Goal: Transaction & Acquisition: Purchase product/service

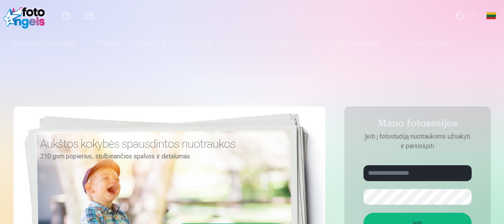
click at [460, 16] on link "Įeiti" at bounding box center [465, 16] width 35 height 32
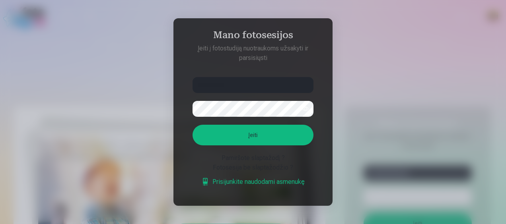
type input "**********"
click at [192, 125] on button "Įeiti" at bounding box center [252, 135] width 121 height 21
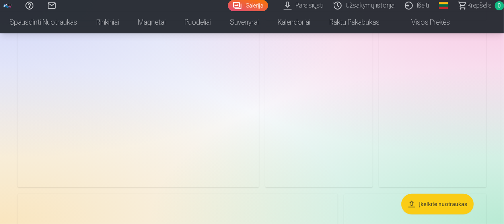
scroll to position [1597, 0]
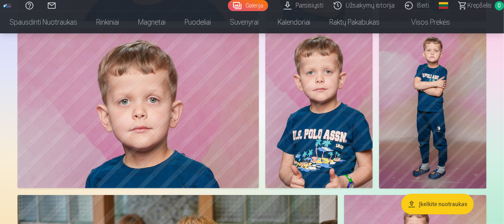
click at [319, 97] on img at bounding box center [318, 108] width 107 height 161
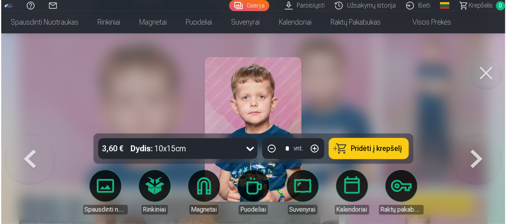
scroll to position [1602, 0]
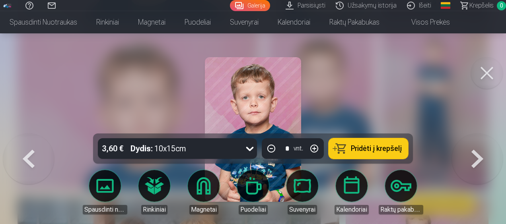
click at [361, 147] on span "Pridėti į krepšelį" at bounding box center [376, 148] width 51 height 7
click at [487, 68] on button at bounding box center [487, 73] width 32 height 32
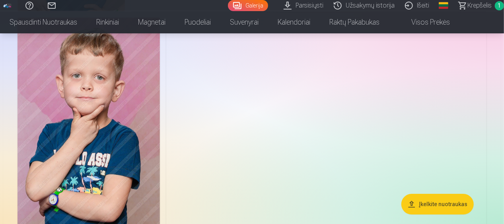
scroll to position [1222, 0]
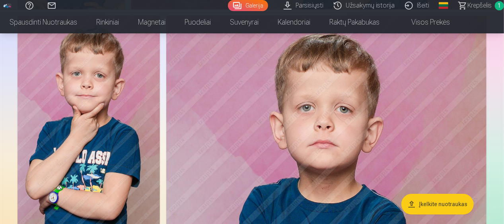
click at [105, 134] on img at bounding box center [88, 122] width 142 height 213
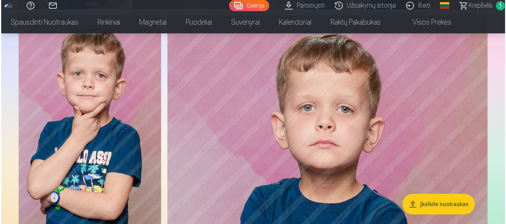
scroll to position [1226, 0]
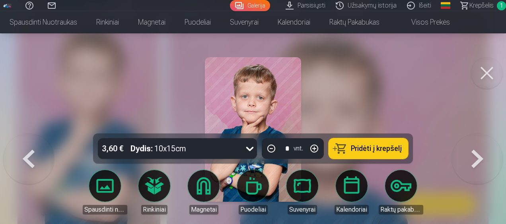
click at [362, 143] on button "Pridėti į krepšelį" at bounding box center [368, 148] width 80 height 21
click at [488, 72] on button at bounding box center [487, 73] width 32 height 32
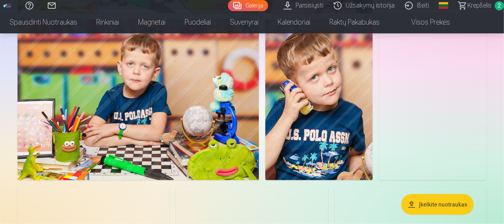
scroll to position [482, 0]
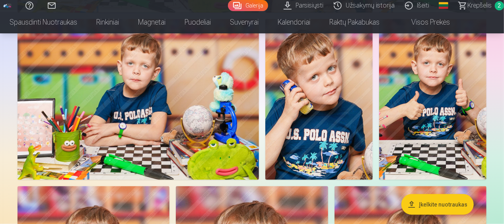
click at [436, 80] on img at bounding box center [432, 99] width 107 height 161
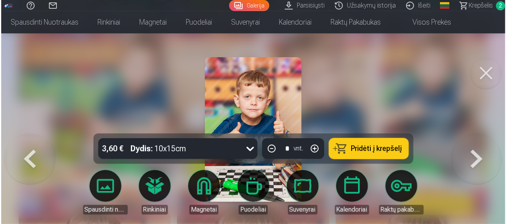
scroll to position [483, 0]
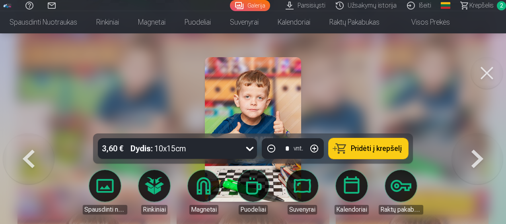
click at [349, 157] on button "Pridėti į krepšelį" at bounding box center [368, 148] width 80 height 21
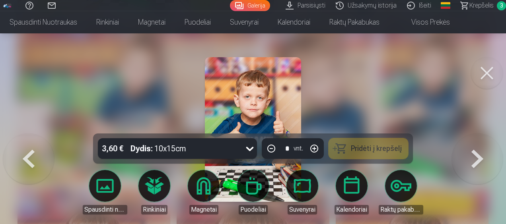
click at [485, 76] on button at bounding box center [487, 73] width 32 height 32
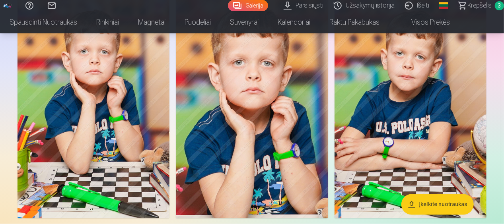
scroll to position [679, 0]
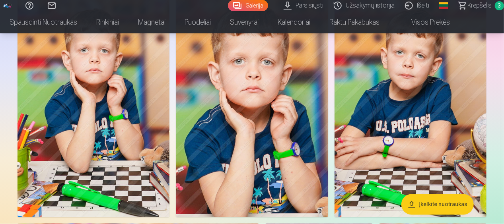
click at [423, 120] on img at bounding box center [410, 103] width 152 height 228
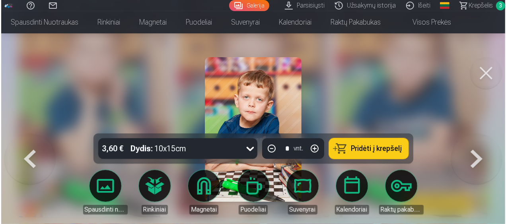
scroll to position [681, 0]
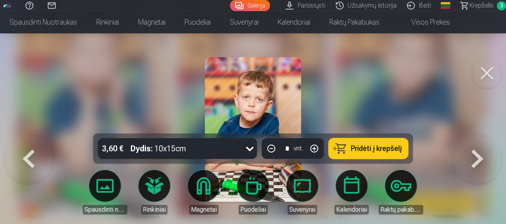
click at [366, 147] on span "Pridėti į krepšelį" at bounding box center [376, 148] width 51 height 7
click at [486, 72] on button at bounding box center [487, 73] width 32 height 32
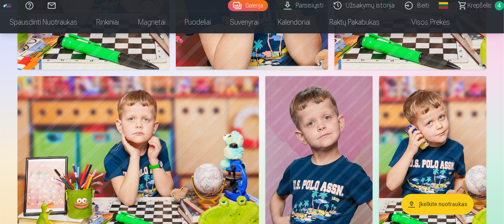
scroll to position [877, 0]
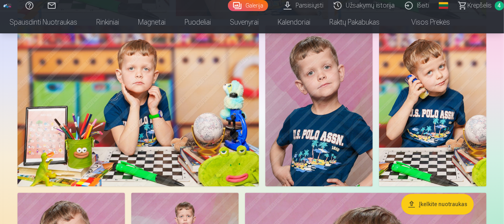
click at [424, 109] on img at bounding box center [432, 105] width 107 height 161
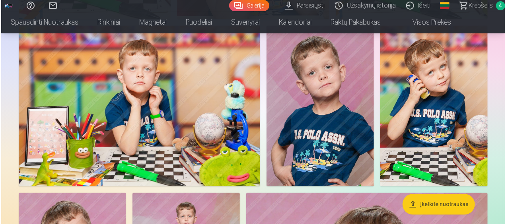
scroll to position [880, 0]
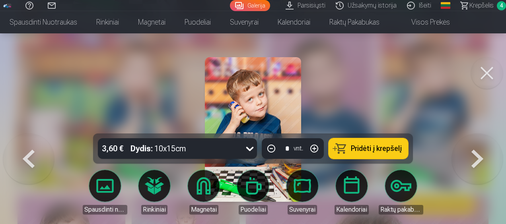
click at [373, 148] on span "Pridėti į krepšelį" at bounding box center [376, 148] width 51 height 7
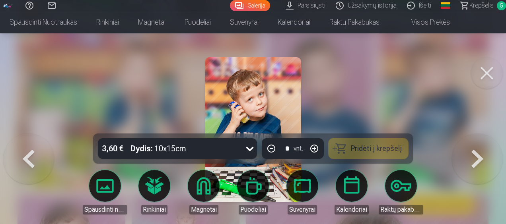
click at [491, 72] on button at bounding box center [487, 73] width 32 height 32
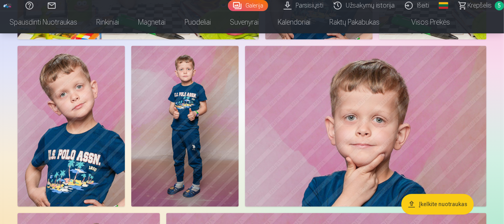
scroll to position [1025, 0]
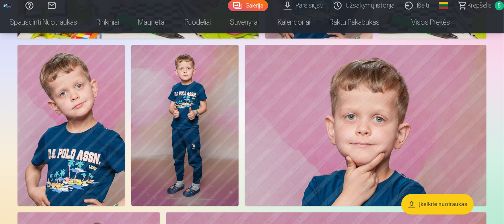
click at [215, 143] on img at bounding box center [184, 125] width 107 height 161
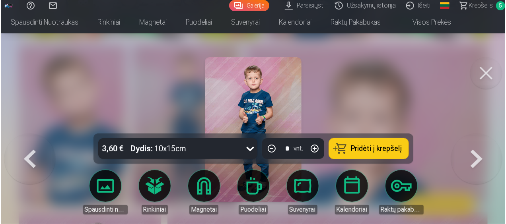
scroll to position [1028, 0]
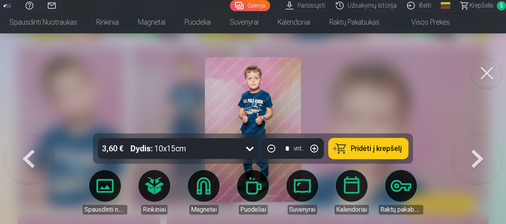
click at [370, 149] on span "Pridėti į krepšelį" at bounding box center [376, 148] width 51 height 7
click at [479, 68] on button at bounding box center [487, 73] width 32 height 32
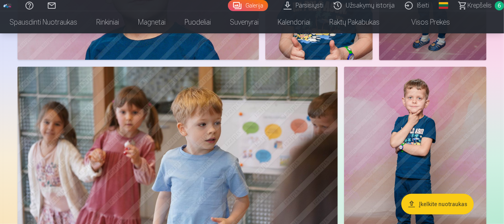
scroll to position [1721, 0]
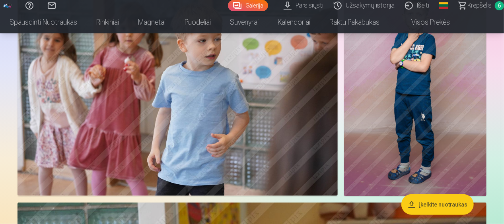
click at [417, 109] on img at bounding box center [415, 89] width 142 height 213
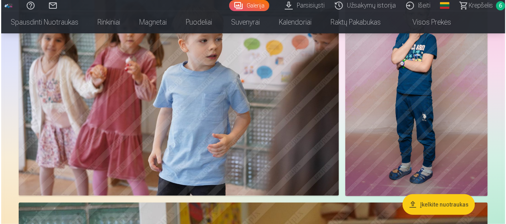
scroll to position [1816, 0]
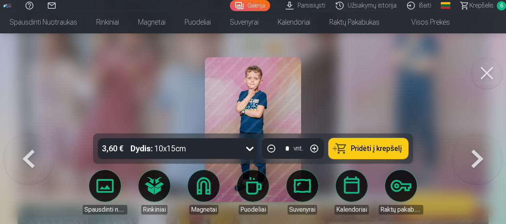
click at [374, 152] on span "Pridėti į krepšelį" at bounding box center [376, 148] width 51 height 7
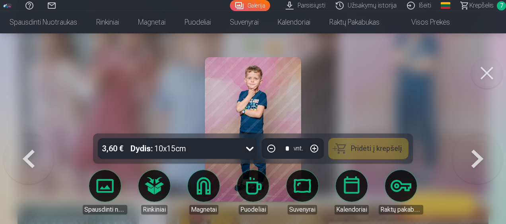
click at [491, 70] on button at bounding box center [487, 73] width 32 height 32
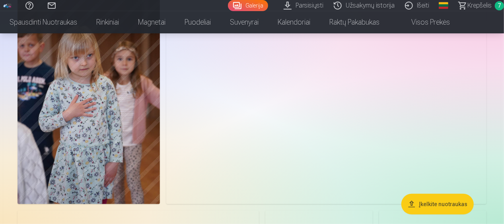
scroll to position [3145, 0]
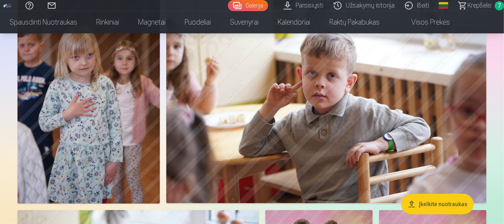
click at [347, 107] on img at bounding box center [326, 96] width 320 height 213
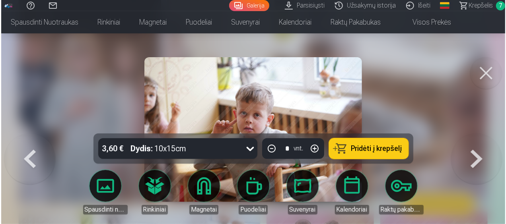
scroll to position [3157, 0]
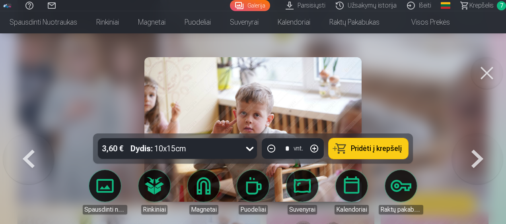
click at [377, 157] on button "Pridėti į krepšelį" at bounding box center [368, 148] width 80 height 21
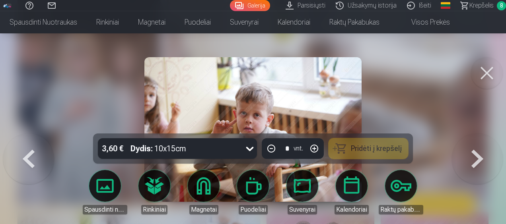
click at [485, 70] on button at bounding box center [487, 73] width 32 height 32
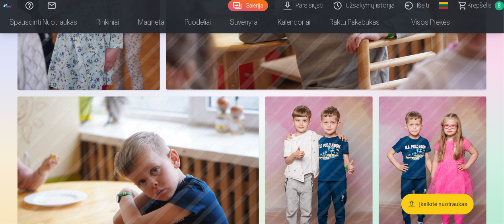
scroll to position [3327, 0]
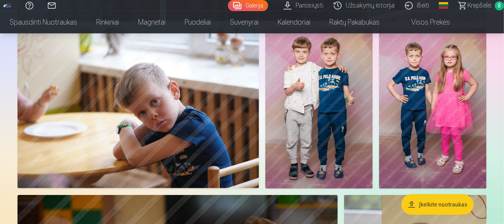
click at [298, 125] on img at bounding box center [318, 108] width 107 height 161
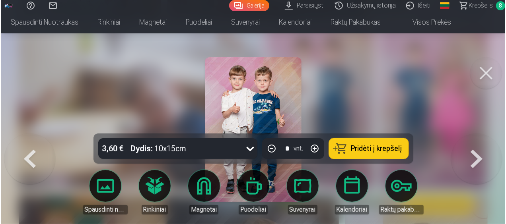
scroll to position [3339, 0]
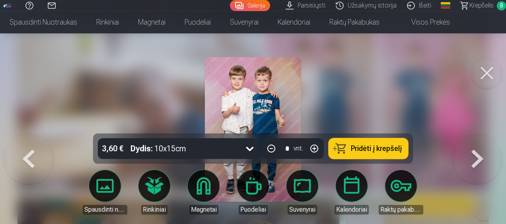
click at [382, 146] on span "Pridėti į krepšelį" at bounding box center [376, 148] width 51 height 7
click at [473, 134] on button at bounding box center [477, 134] width 51 height 0
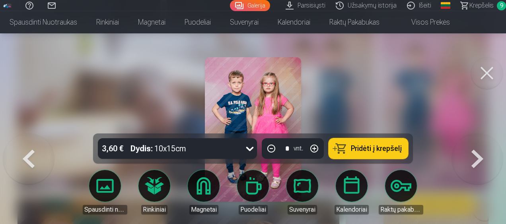
click at [378, 151] on span "Pridėti į krepšelį" at bounding box center [376, 148] width 51 height 7
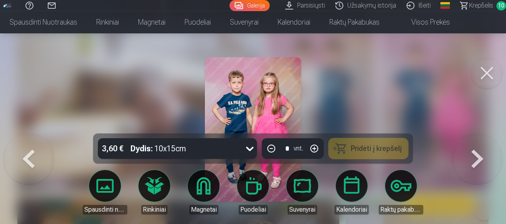
click at [483, 75] on button at bounding box center [487, 73] width 32 height 32
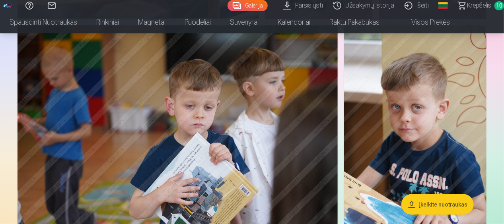
scroll to position [3497, 0]
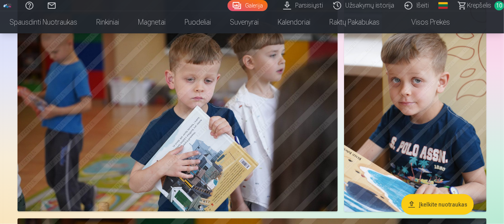
click at [435, 98] on img at bounding box center [415, 105] width 142 height 213
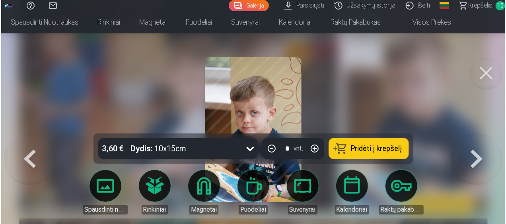
scroll to position [3537, 0]
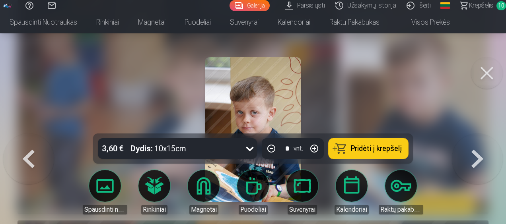
click at [380, 145] on span "Pridėti į krepšelį" at bounding box center [376, 148] width 51 height 7
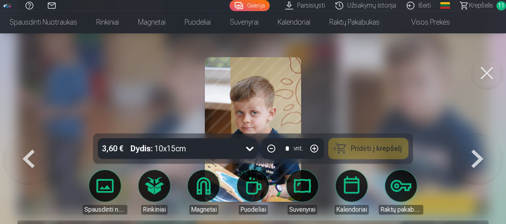
click at [485, 72] on button at bounding box center [487, 73] width 32 height 32
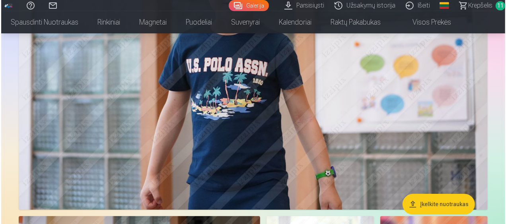
scroll to position [4161, 0]
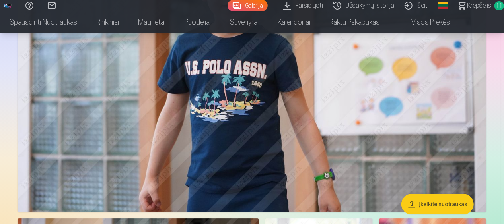
click at [311, 124] on img at bounding box center [251, 56] width 469 height 312
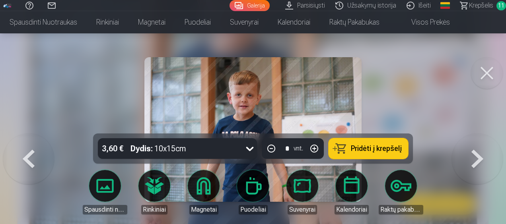
click at [387, 151] on span "Pridėti į krepšelį" at bounding box center [376, 148] width 51 height 7
click at [487, 68] on button at bounding box center [487, 73] width 32 height 32
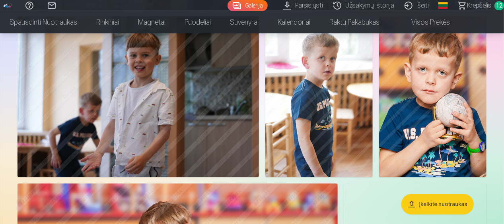
scroll to position [4365, 0]
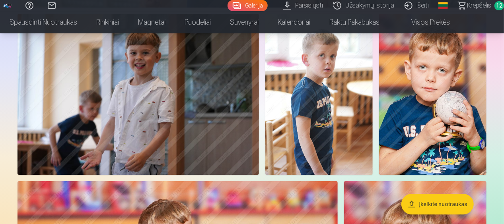
click at [460, 97] on img at bounding box center [432, 94] width 107 height 161
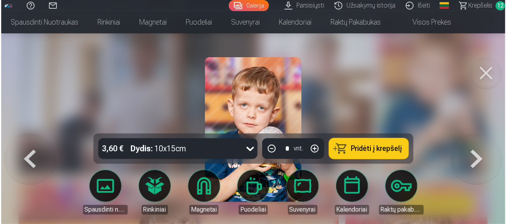
scroll to position [4381, 0]
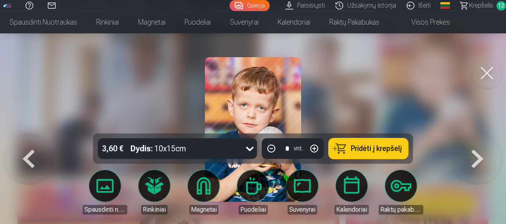
click at [387, 146] on span "Pridėti į krepšelį" at bounding box center [376, 148] width 51 height 7
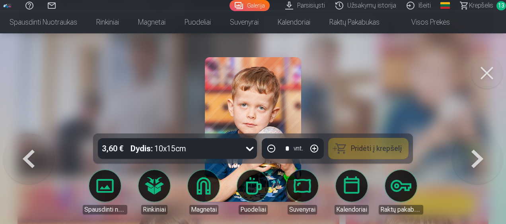
click at [486, 74] on button at bounding box center [487, 73] width 32 height 32
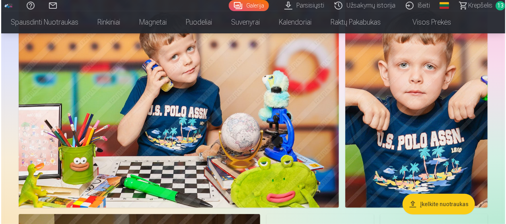
scroll to position [4552, 0]
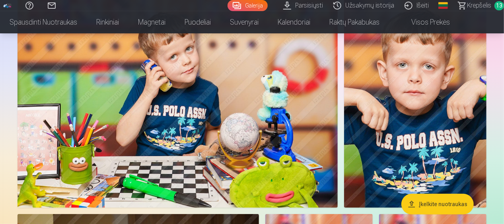
click at [279, 119] on img at bounding box center [177, 100] width 320 height 213
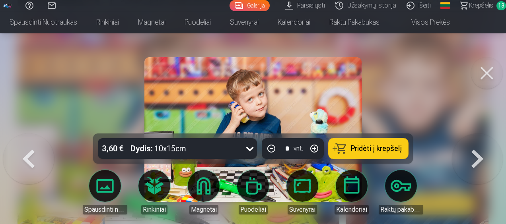
click at [398, 142] on button "Pridėti į krepšelį" at bounding box center [368, 148] width 80 height 21
click at [487, 71] on button at bounding box center [487, 73] width 32 height 32
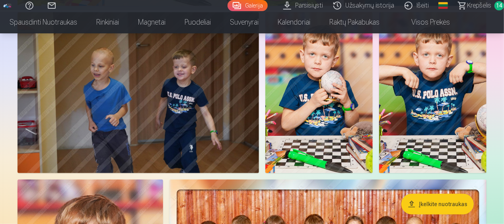
scroll to position [4754, 0]
click at [176, 103] on img at bounding box center [137, 92] width 241 height 161
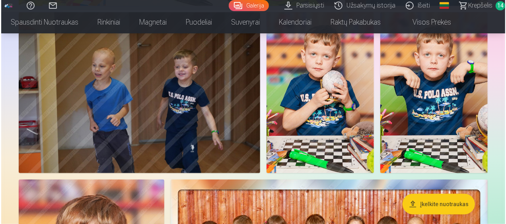
scroll to position [4772, 0]
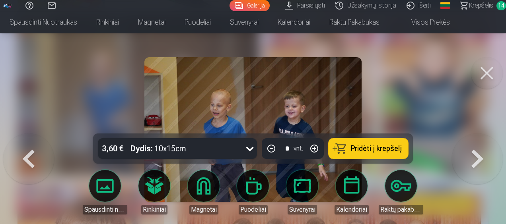
click at [363, 144] on button "Pridėti į krepšelį" at bounding box center [368, 148] width 80 height 21
click at [484, 78] on button at bounding box center [487, 73] width 32 height 32
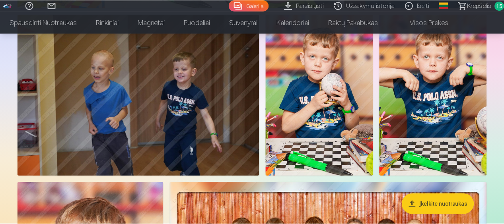
scroll to position [4754, 0]
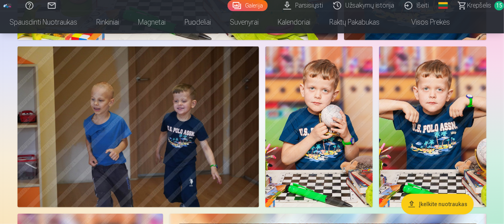
click at [333, 109] on img at bounding box center [318, 127] width 107 height 161
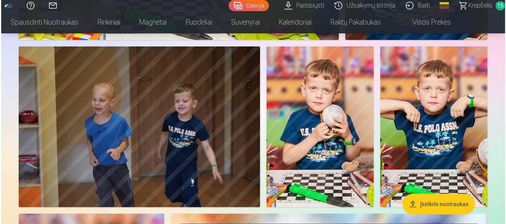
scroll to position [4737, 0]
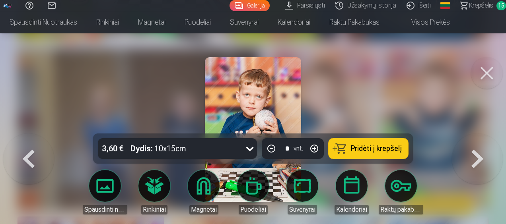
click at [391, 151] on span "Pridėti į krepšelį" at bounding box center [376, 148] width 51 height 7
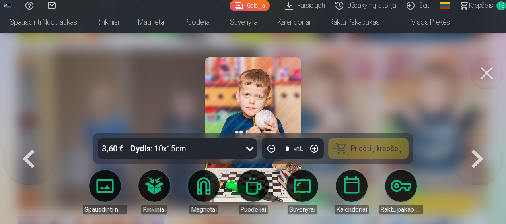
click at [486, 75] on button at bounding box center [487, 73] width 32 height 32
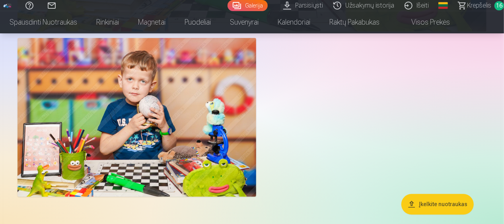
scroll to position [5442, 0]
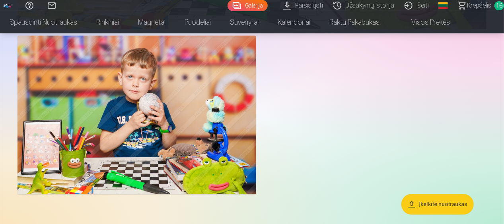
click at [185, 133] on img at bounding box center [136, 114] width 239 height 159
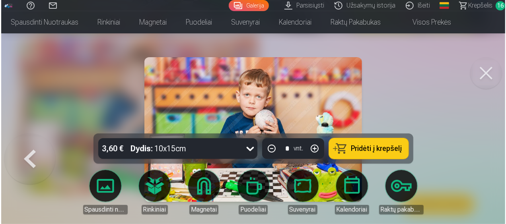
scroll to position [5461, 0]
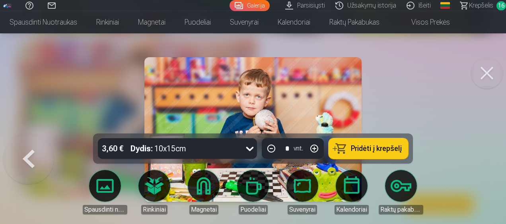
click at [390, 154] on button "Pridėti į krepšelį" at bounding box center [368, 148] width 80 height 21
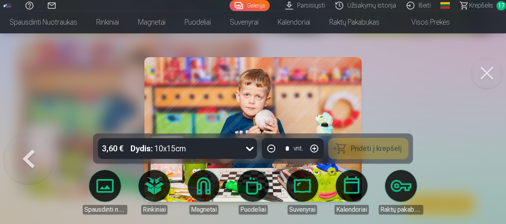
click at [485, 77] on button at bounding box center [487, 73] width 32 height 32
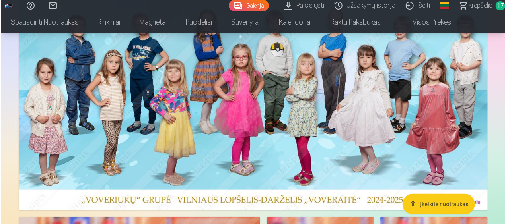
scroll to position [59, 0]
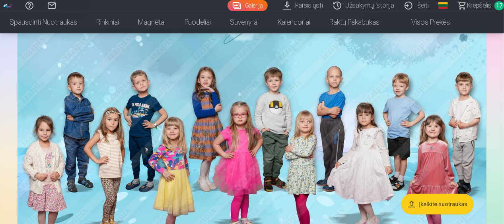
click at [304, 177] on img at bounding box center [251, 149] width 469 height 240
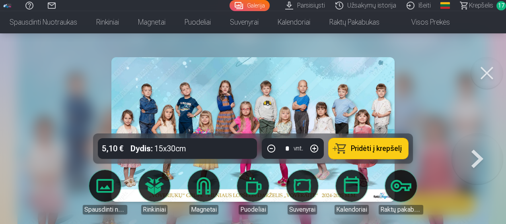
click at [379, 145] on span "Pridėti į krepšelį" at bounding box center [376, 148] width 51 height 7
click at [477, 2] on span "Krepšelis" at bounding box center [481, 6] width 24 height 10
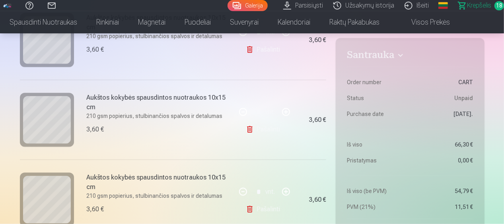
scroll to position [432, 0]
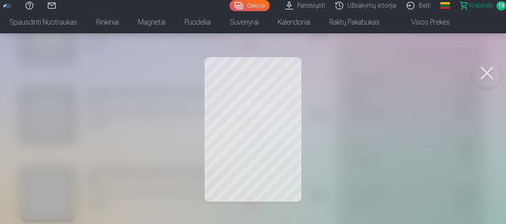
drag, startPoint x: 485, startPoint y: 71, endPoint x: 481, endPoint y: 50, distance: 20.8
click at [481, 50] on div at bounding box center [253, 112] width 506 height 224
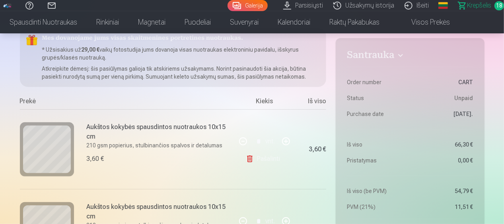
scroll to position [76, 0]
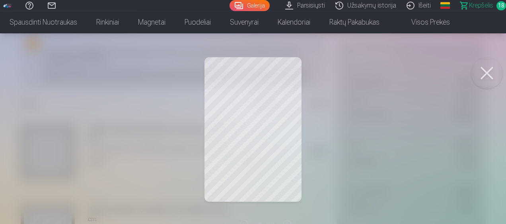
click at [484, 70] on button at bounding box center [487, 73] width 32 height 32
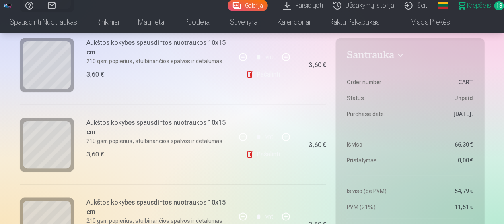
scroll to position [516, 0]
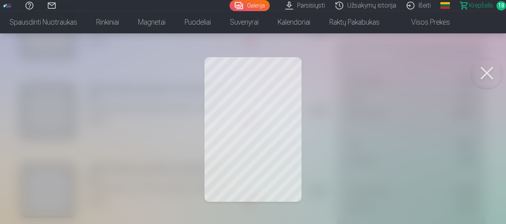
click at [487, 67] on button at bounding box center [487, 73] width 32 height 32
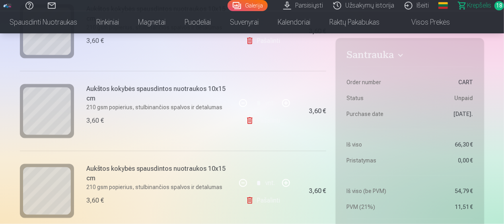
scroll to position [591, 0]
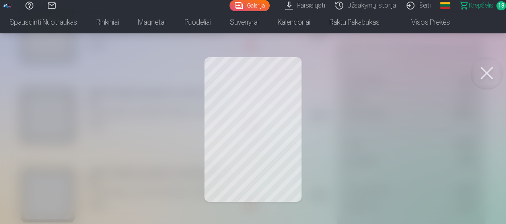
click at [487, 72] on button at bounding box center [487, 73] width 32 height 32
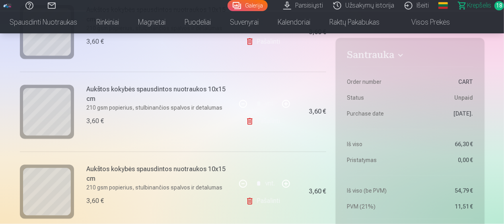
scroll to position [679, 0]
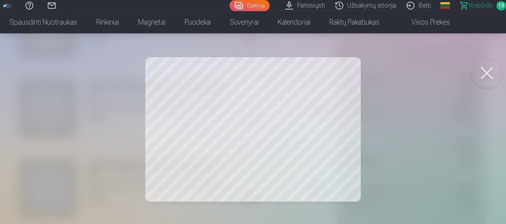
click at [485, 65] on button at bounding box center [487, 73] width 32 height 32
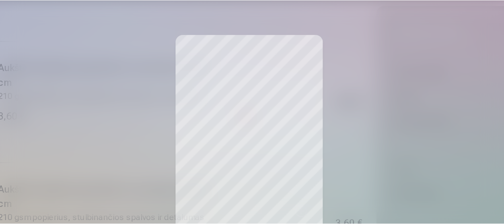
scroll to position [845, 0]
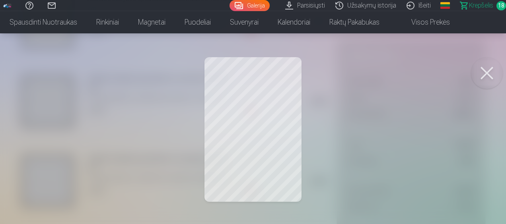
click at [479, 73] on button at bounding box center [487, 73] width 32 height 32
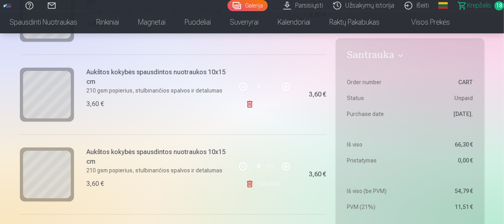
scroll to position [933, 0]
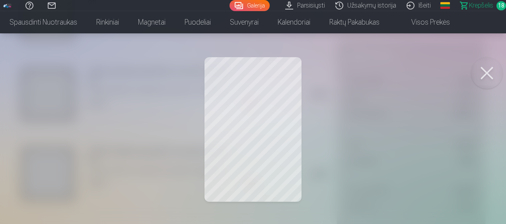
click at [487, 71] on button at bounding box center [487, 73] width 32 height 32
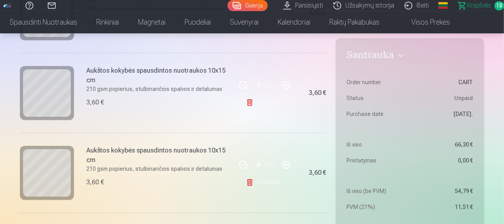
scroll to position [1014, 0]
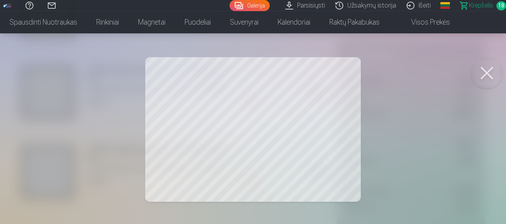
drag, startPoint x: 486, startPoint y: 71, endPoint x: 481, endPoint y: 51, distance: 20.4
click at [481, 51] on div at bounding box center [253, 112] width 506 height 224
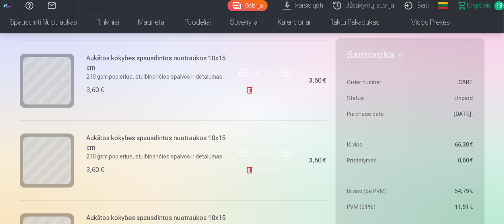
scroll to position [1105, 0]
click at [273, 87] on link "Pašalinti" at bounding box center [265, 91] width 38 height 16
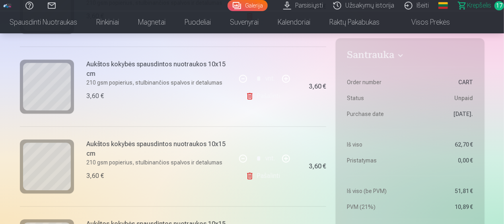
scroll to position [1100, 0]
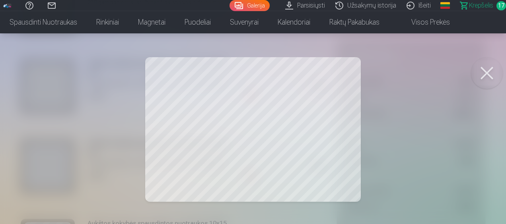
click at [481, 69] on button at bounding box center [487, 73] width 32 height 32
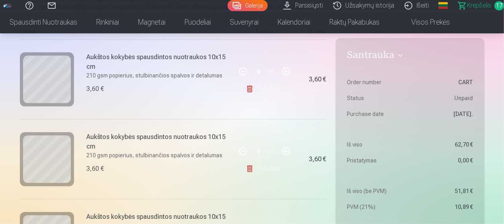
scroll to position [150, 0]
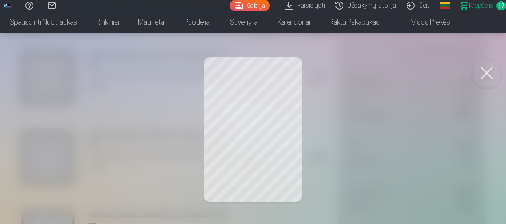
click at [487, 70] on button at bounding box center [487, 73] width 32 height 32
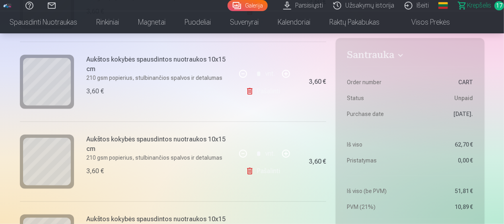
scroll to position [314, 0]
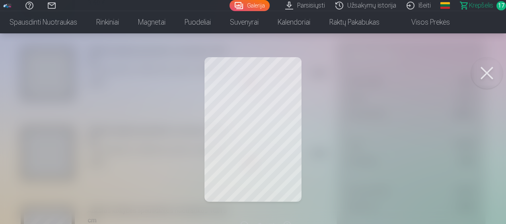
click at [495, 71] on button at bounding box center [487, 73] width 32 height 32
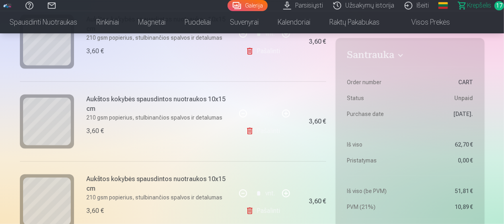
scroll to position [134, 0]
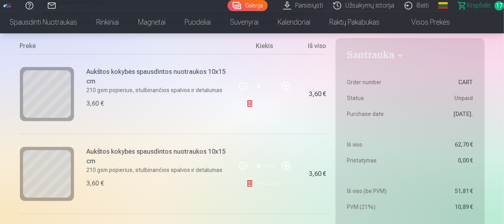
drag, startPoint x: 269, startPoint y: 102, endPoint x: 256, endPoint y: 98, distance: 12.9
click at [256, 98] on link "Pašalinti" at bounding box center [265, 104] width 38 height 16
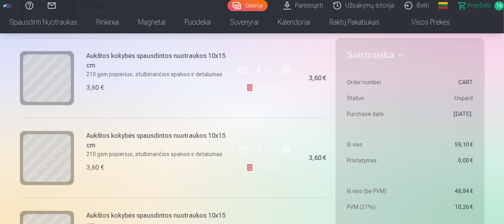
scroll to position [233, 0]
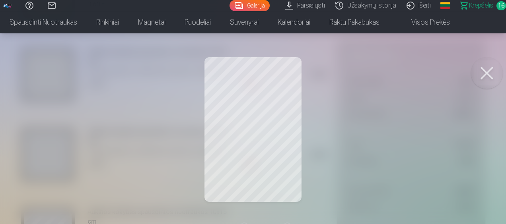
click at [480, 69] on button at bounding box center [487, 73] width 32 height 32
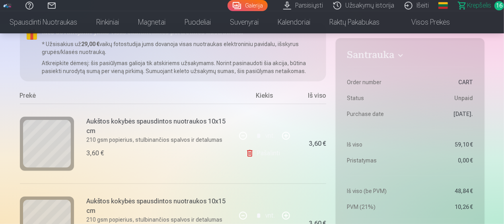
scroll to position [83, 0]
click at [262, 149] on link "Pašalinti" at bounding box center [265, 154] width 38 height 16
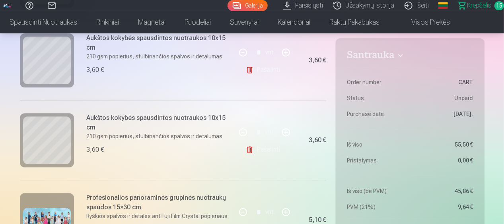
scroll to position [1127, 0]
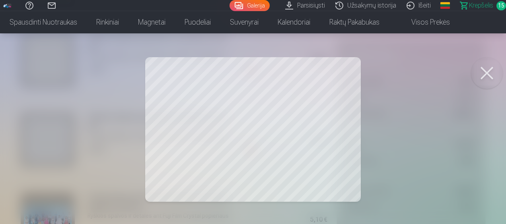
click at [483, 68] on button at bounding box center [487, 73] width 32 height 32
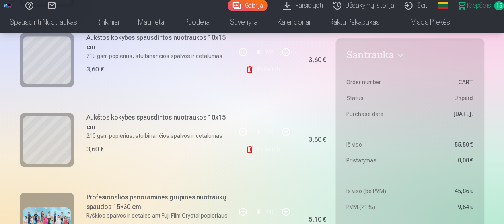
scroll to position [1094, 0]
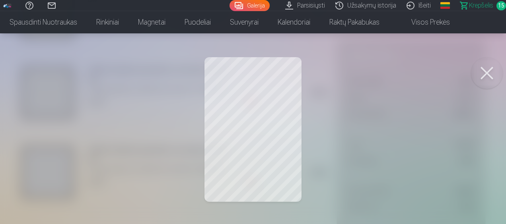
click at [484, 67] on button at bounding box center [487, 73] width 32 height 32
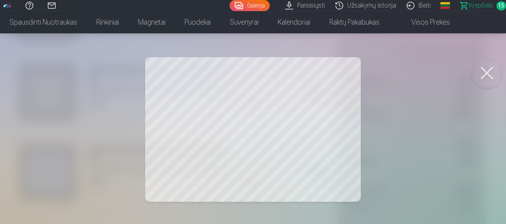
click at [486, 68] on button at bounding box center [487, 73] width 32 height 32
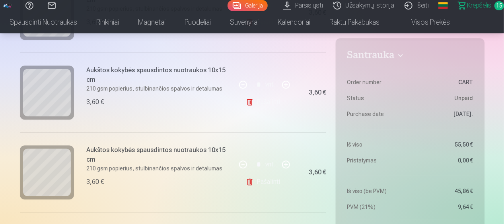
click at [271, 179] on link "Pašalinti" at bounding box center [265, 182] width 38 height 16
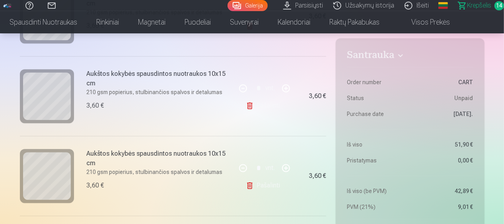
scroll to position [850, 0]
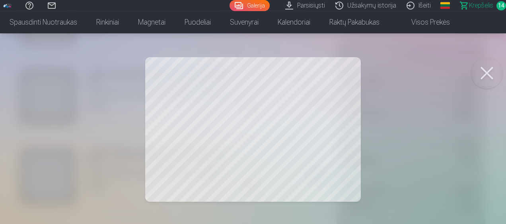
click at [481, 67] on button at bounding box center [487, 73] width 32 height 32
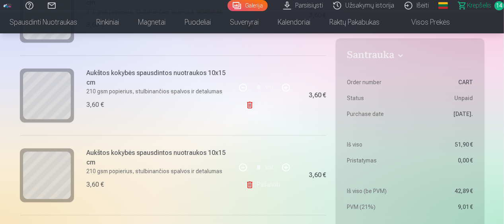
scroll to position [769, 0]
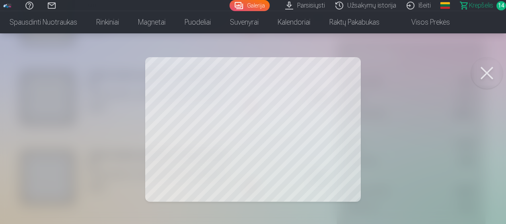
click at [479, 69] on button at bounding box center [487, 73] width 32 height 32
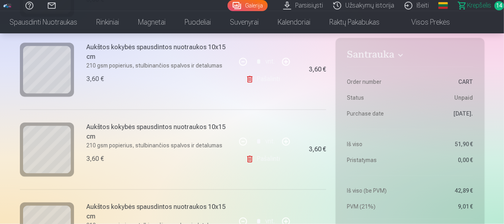
scroll to position [713, 0]
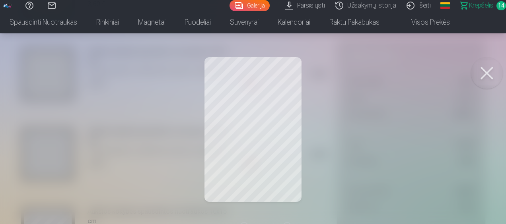
click at [480, 66] on button at bounding box center [487, 73] width 32 height 32
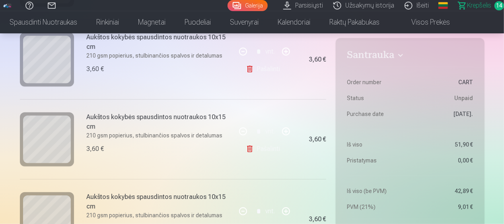
scroll to position [249, 0]
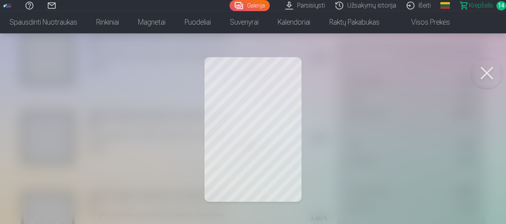
click at [483, 70] on button at bounding box center [487, 73] width 32 height 32
click at [482, 70] on button at bounding box center [487, 73] width 32 height 32
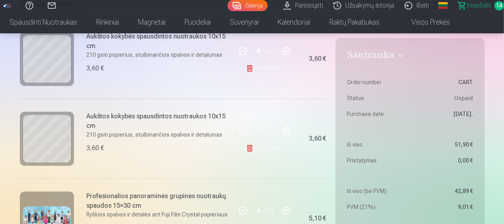
scroll to position [880, 0]
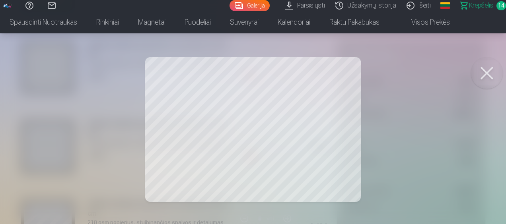
click at [484, 74] on button at bounding box center [487, 73] width 32 height 32
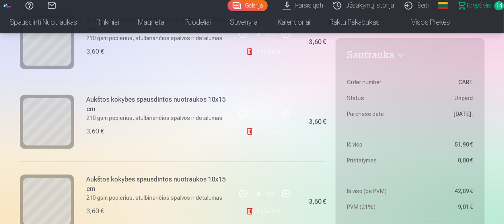
scroll to position [289, 0]
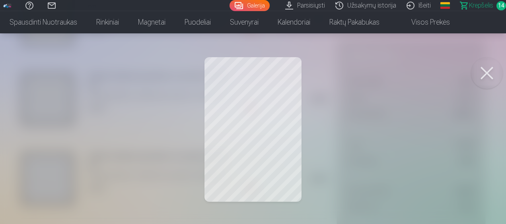
click at [482, 63] on button at bounding box center [487, 73] width 32 height 32
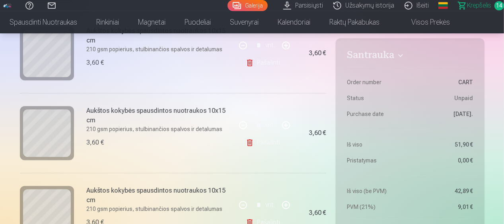
scroll to position [896, 0]
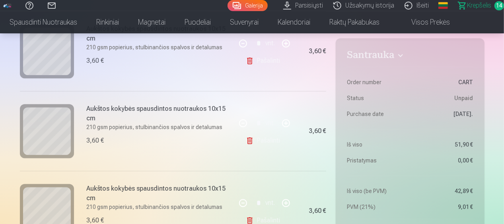
click at [263, 138] on link "Pašalinti" at bounding box center [265, 141] width 38 height 16
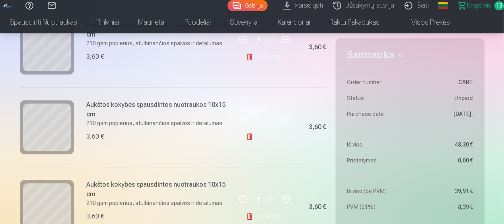
scroll to position [819, 0]
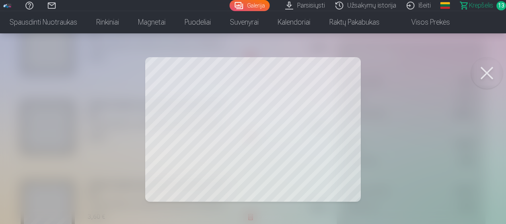
click at [486, 72] on button at bounding box center [487, 73] width 32 height 32
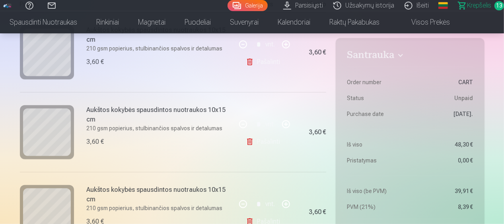
scroll to position [180, 0]
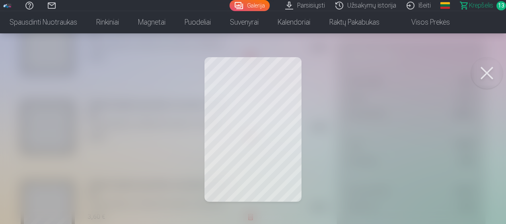
click at [485, 76] on button at bounding box center [487, 73] width 32 height 32
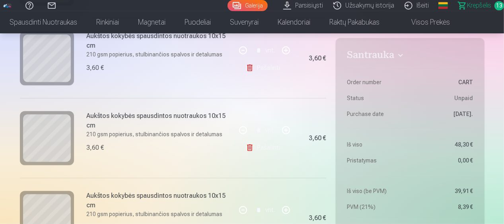
scroll to position [250, 0]
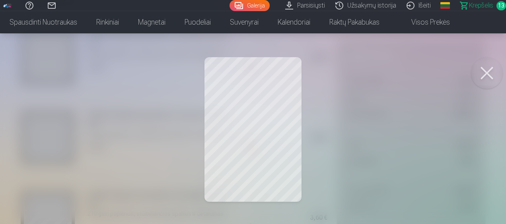
click at [491, 72] on button at bounding box center [487, 73] width 32 height 32
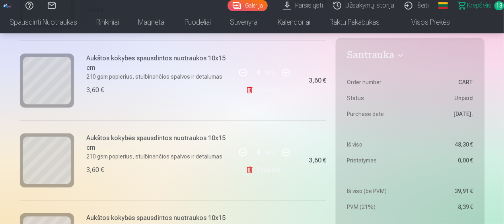
scroll to position [224, 0]
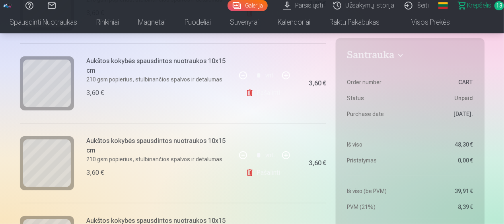
click at [276, 91] on link "Pašalinti" at bounding box center [265, 93] width 38 height 16
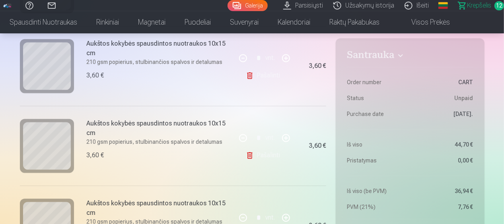
scroll to position [812, 0]
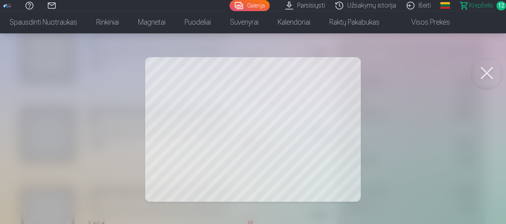
click at [483, 70] on button at bounding box center [487, 73] width 32 height 32
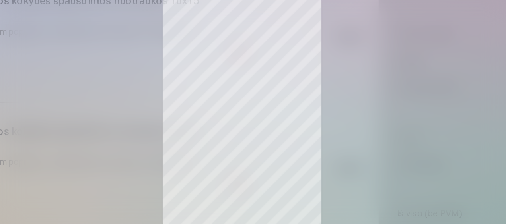
scroll to position [543, 0]
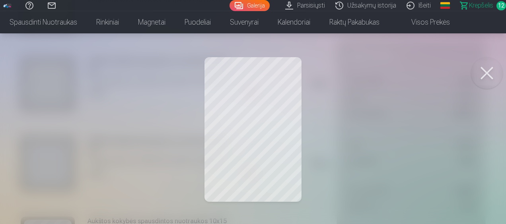
click at [491, 66] on button at bounding box center [487, 73] width 32 height 32
click at [485, 71] on button at bounding box center [487, 73] width 32 height 32
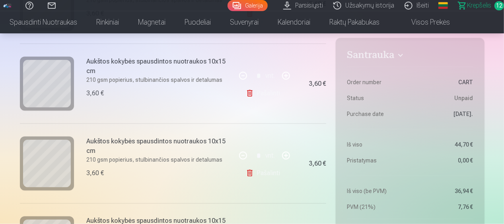
click at [278, 76] on button "button" at bounding box center [285, 75] width 19 height 19
type input "*"
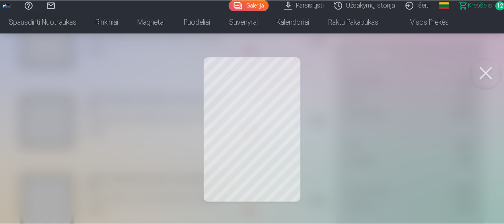
scroll to position [346, 0]
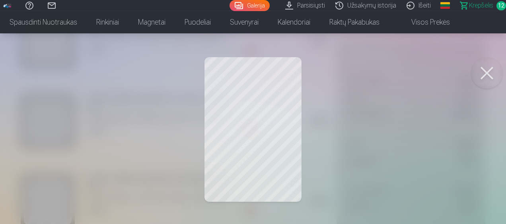
click at [491, 68] on button at bounding box center [487, 73] width 32 height 32
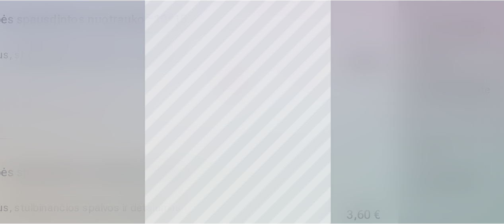
scroll to position [288, 0]
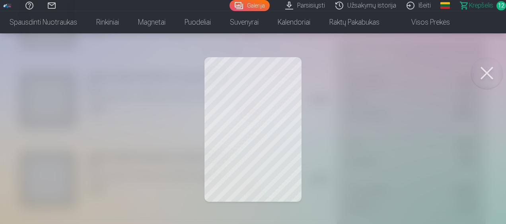
click at [485, 73] on button at bounding box center [487, 73] width 32 height 32
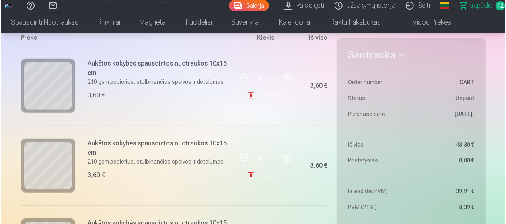
scroll to position [152, 0]
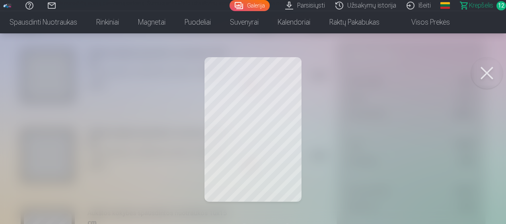
click at [486, 73] on button at bounding box center [487, 73] width 32 height 32
click at [485, 79] on button at bounding box center [487, 73] width 32 height 32
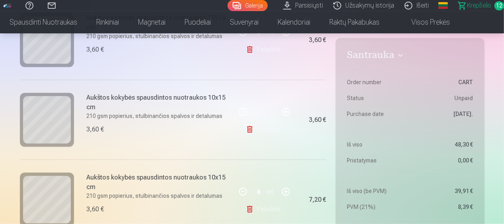
scroll to position [431, 0]
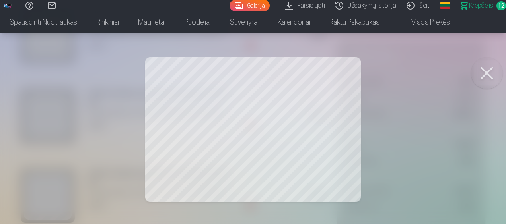
click at [485, 70] on button at bounding box center [487, 73] width 32 height 32
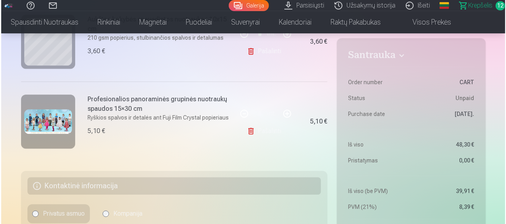
scroll to position [989, 0]
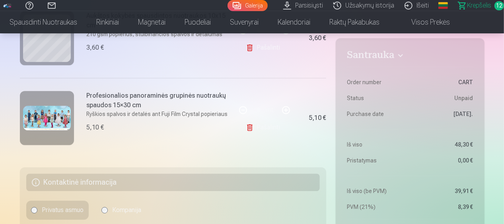
click at [40, 121] on img at bounding box center [47, 118] width 48 height 24
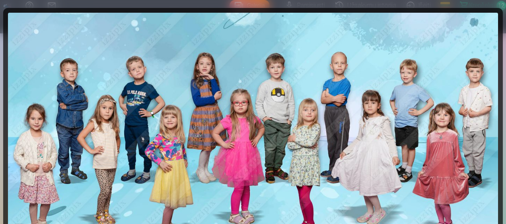
click at [302, 124] on img at bounding box center [253, 138] width 490 height 250
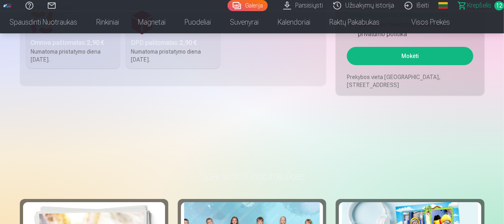
scroll to position [1234, 0]
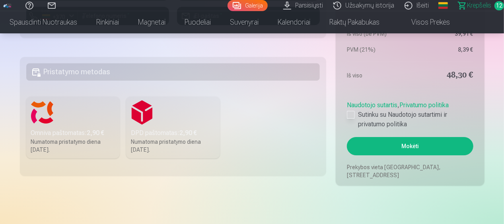
click at [351, 114] on div at bounding box center [351, 115] width 8 height 8
click at [391, 143] on button "Mokėti" at bounding box center [410, 146] width 126 height 18
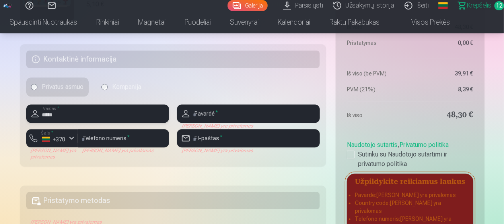
type input "*****"
type input "*********"
type input "**********"
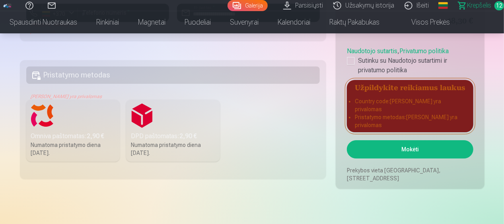
scroll to position [1236, 0]
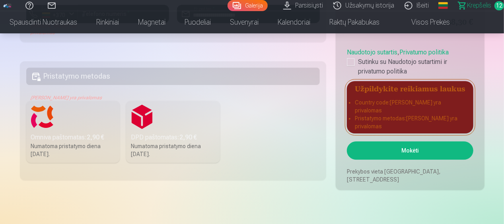
click at [381, 147] on button "Mokėti" at bounding box center [410, 151] width 126 height 18
click at [41, 118] on label "Omniva paštomatas : 2,90 € Numatoma pristatymo diena 13.09.2025." at bounding box center [73, 132] width 94 height 62
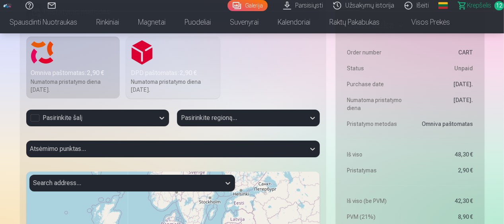
scroll to position [1301, 0]
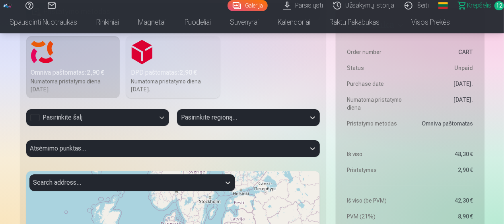
click at [157, 117] on div at bounding box center [162, 118] width 14 height 14
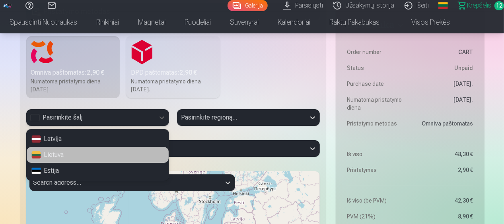
click at [80, 152] on div "Lietuva" at bounding box center [98, 155] width 142 height 16
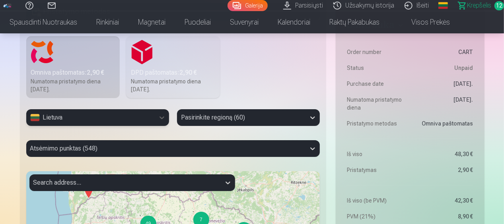
scroll to position [1327, 0]
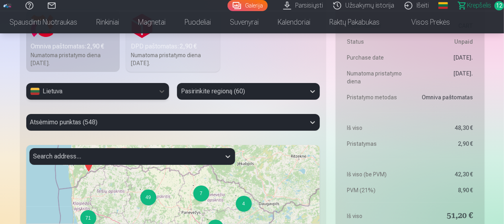
click at [225, 100] on div "Pasirinkite regioną (60)" at bounding box center [248, 91] width 143 height 17
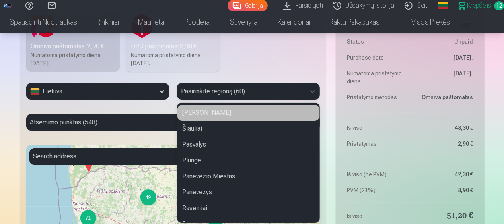
type input "*"
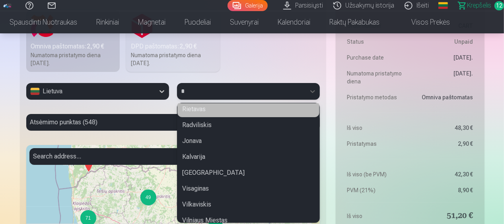
scroll to position [52, 0]
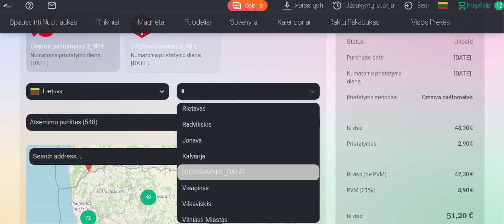
click at [222, 169] on div "Vilnius" at bounding box center [248, 173] width 142 height 16
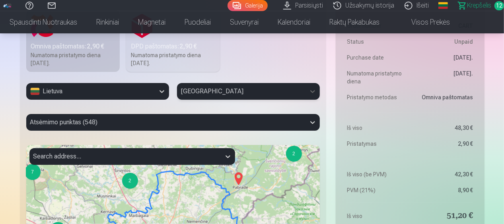
click at [126, 121] on div "Atsėmimo punktas (548)" at bounding box center [173, 122] width 294 height 17
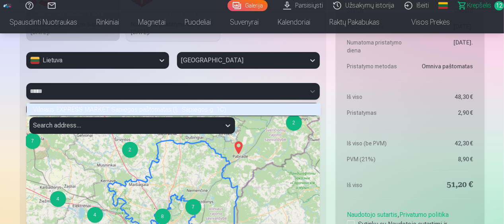
scroll to position [2, 2]
type input "*****"
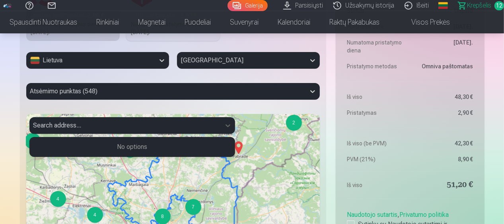
click at [97, 128] on div at bounding box center [124, 125] width 183 height 11
type input "*****"
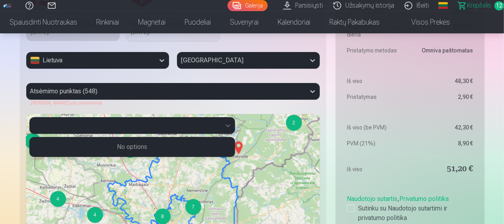
click at [118, 122] on div at bounding box center [124, 125] width 183 height 11
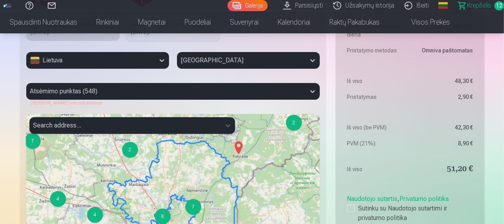
click at [175, 94] on div at bounding box center [165, 91] width 271 height 11
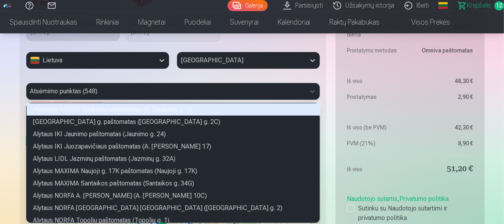
scroll to position [117, 291]
type input "*"
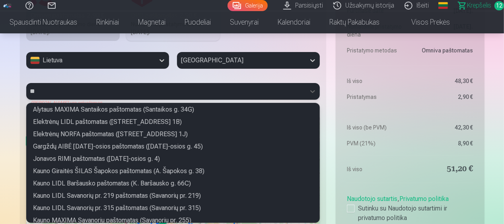
type input "*"
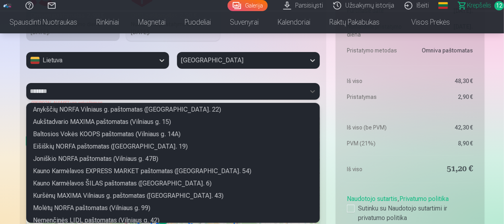
type input "********"
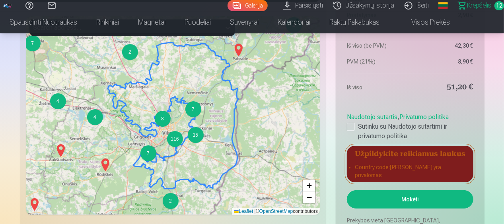
scroll to position [1458, 0]
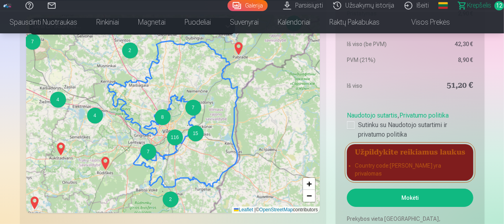
click at [380, 194] on button "Mokėti" at bounding box center [410, 198] width 126 height 18
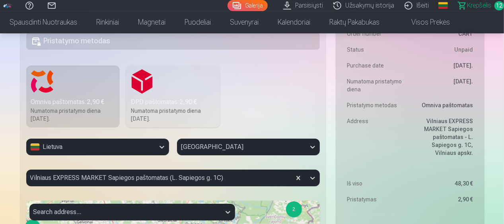
scroll to position [1150, 0]
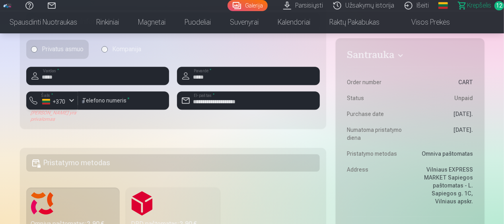
click at [72, 100] on div "button" at bounding box center [72, 101] width 10 height 10
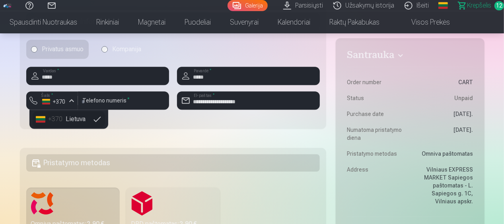
click at [72, 118] on li "+370 Lietuva" at bounding box center [69, 119] width 72 height 16
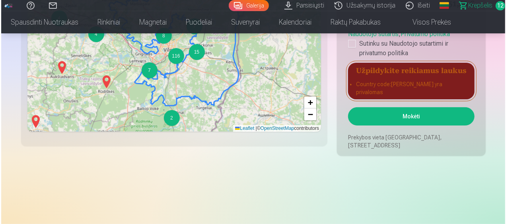
scroll to position [1539, 0]
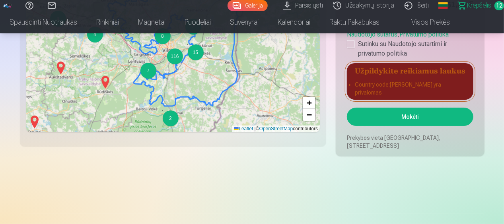
click at [391, 117] on button "Mokėti" at bounding box center [410, 117] width 126 height 18
